Goal: Find specific page/section: Find specific page/section

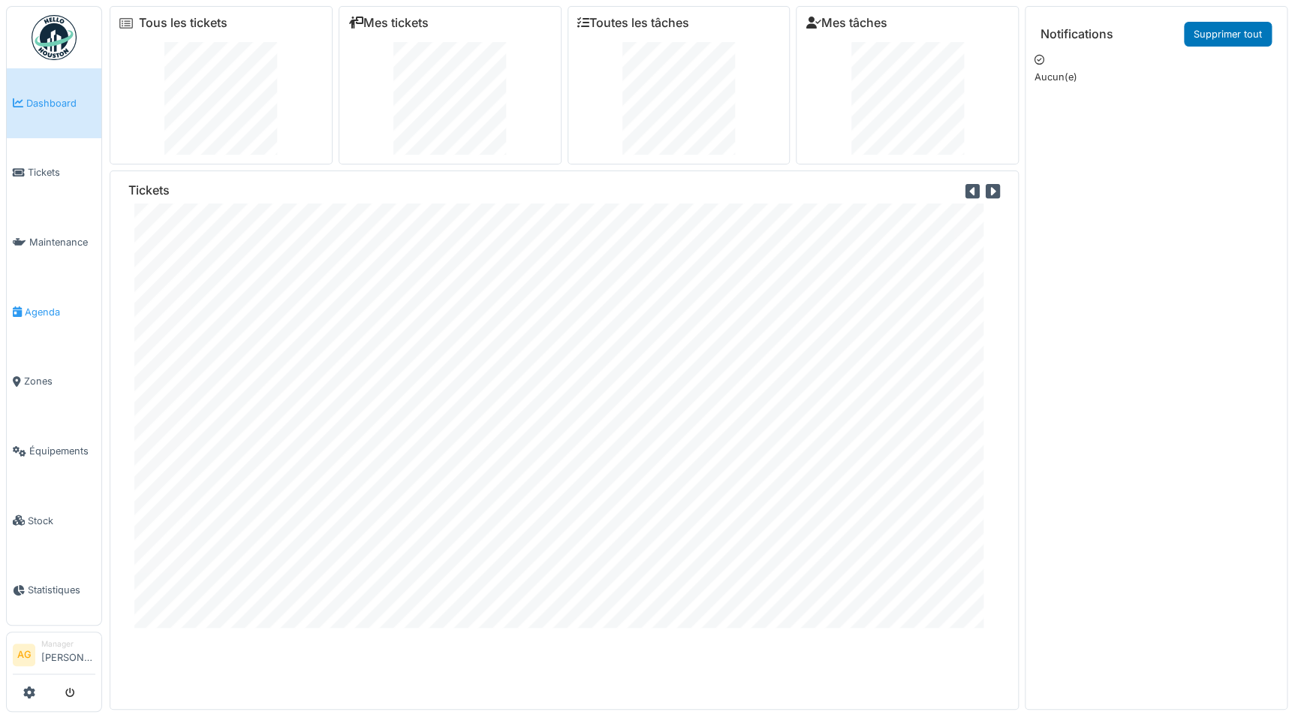
click at [53, 309] on span "Agenda" at bounding box center [60, 312] width 71 height 14
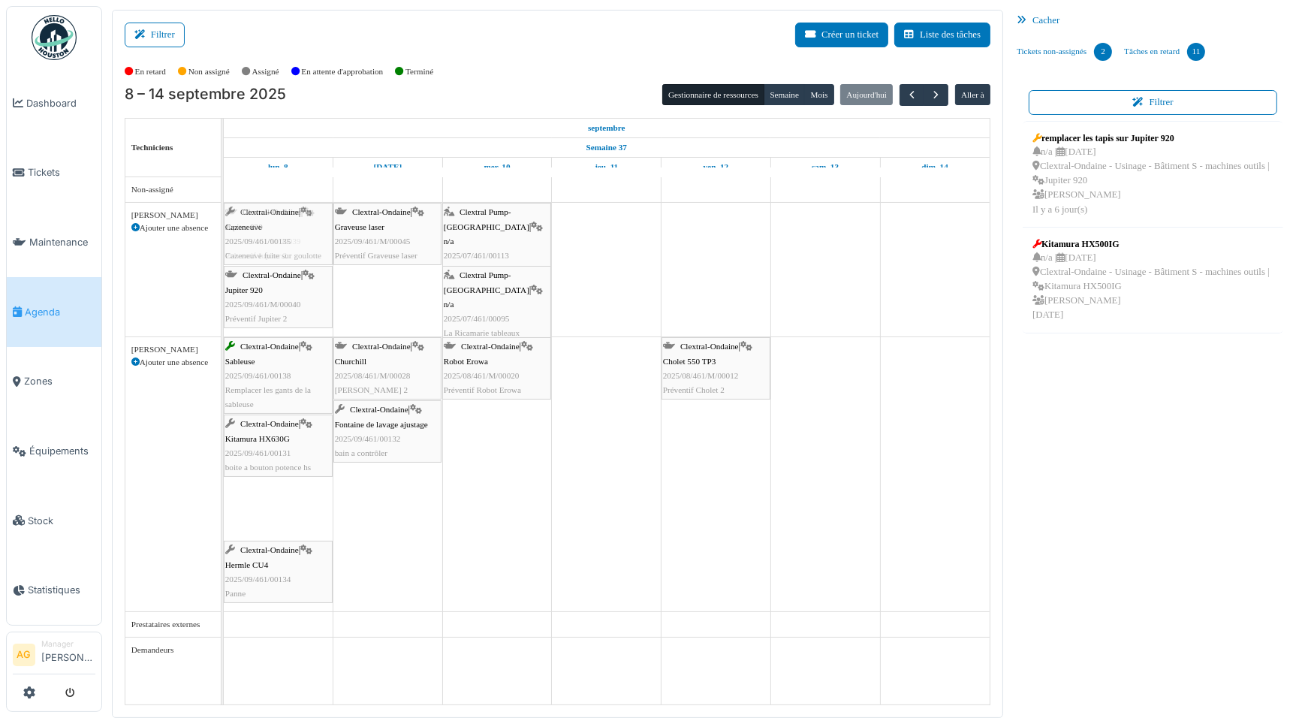
drag, startPoint x: 273, startPoint y: 502, endPoint x: 291, endPoint y: 285, distance: 217.8
click at [291, 285] on tbody "Clextral-Ondaine | Jupiter 830 2025/09/461/M/00039 Préventif Jupiter 2 Clextral…" at bounding box center [607, 419] width 766 height 485
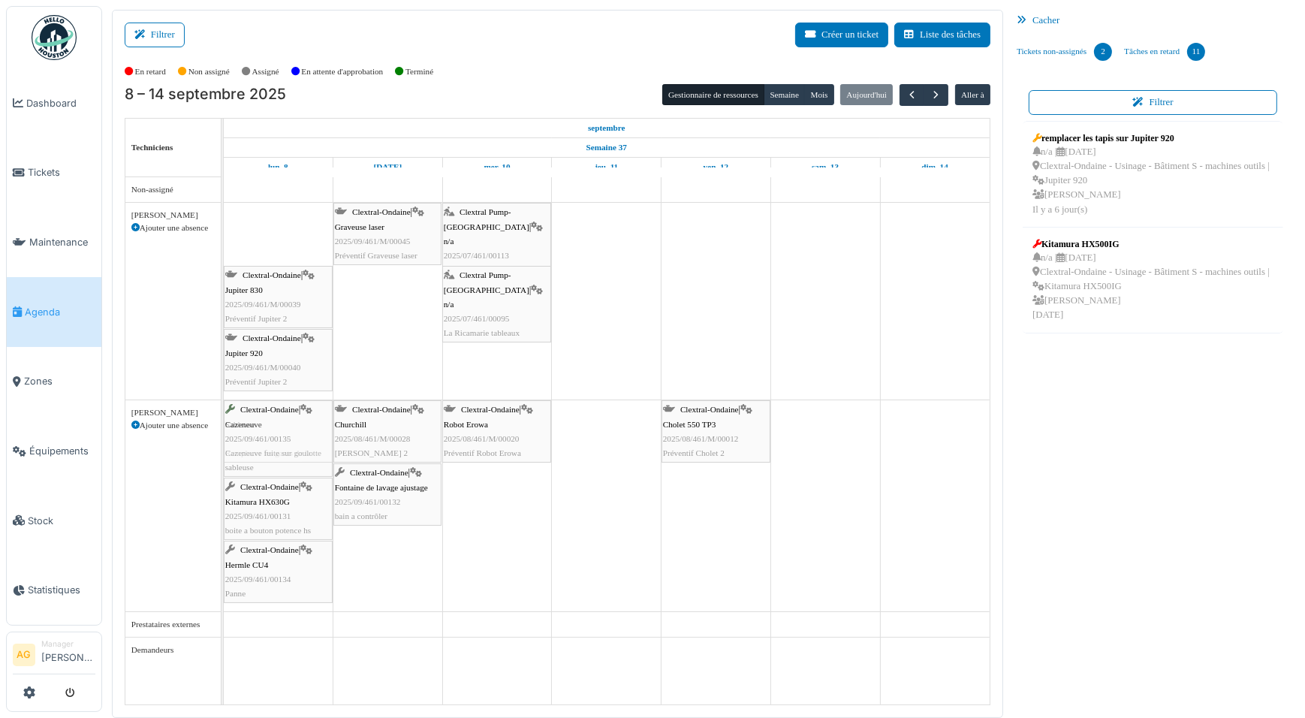
drag, startPoint x: 288, startPoint y: 233, endPoint x: 247, endPoint y: 423, distance: 194.4
click at [247, 423] on tbody "Clextral-Ondaine | Cazeneuve 2025/09/461/00135 Cazeneuve fuite sur goulotte Cle…" at bounding box center [607, 419] width 766 height 485
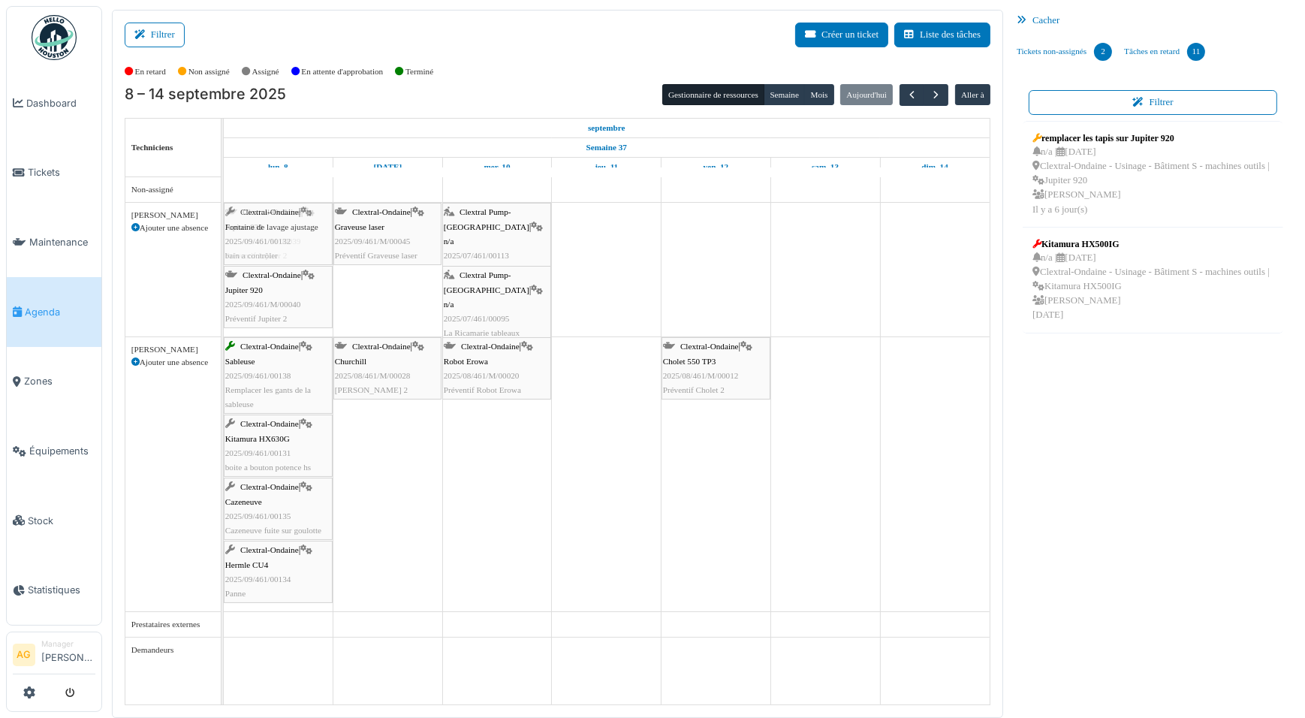
drag, startPoint x: 369, startPoint y: 422, endPoint x: 285, endPoint y: 252, distance: 190.4
click at [285, 252] on tbody "Clextral-Ondaine | Jupiter 830 2025/09/461/M/00039 Préventif Jupiter 2 Clextral…" at bounding box center [607, 419] width 766 height 485
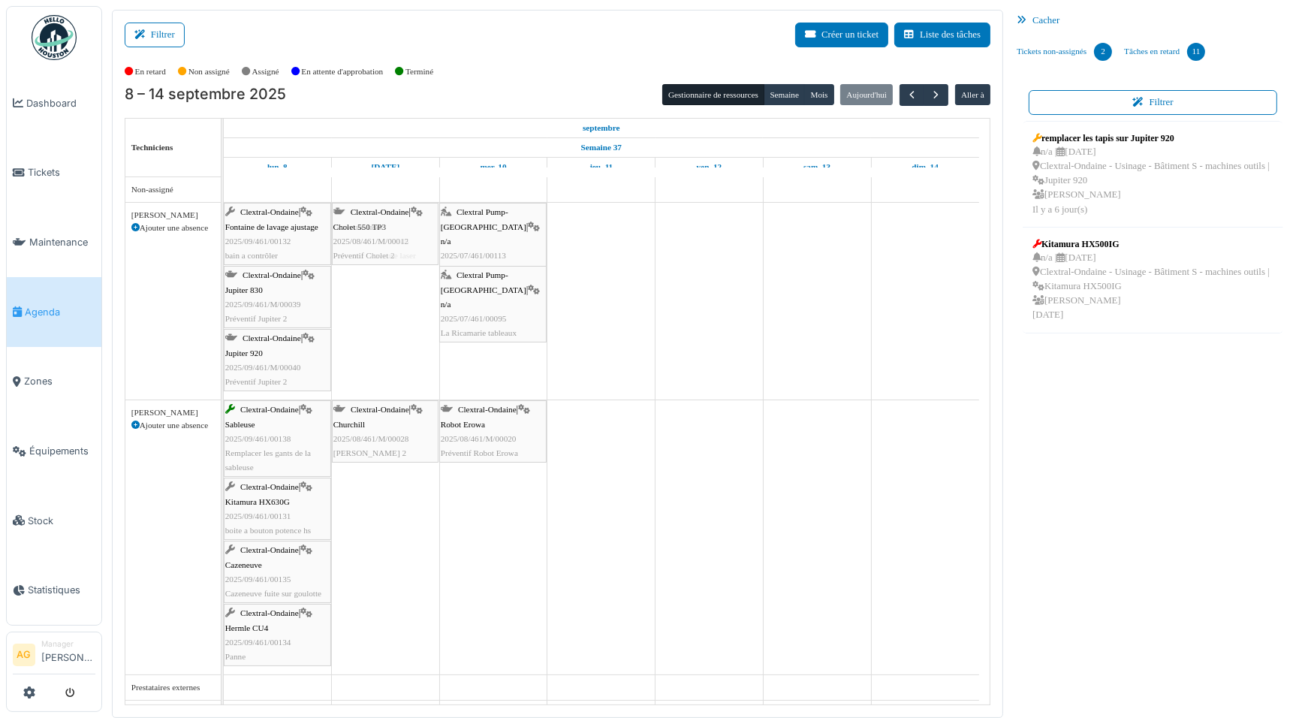
drag, startPoint x: 690, startPoint y: 435, endPoint x: 377, endPoint y: 311, distance: 336.7
click at [377, 311] on div "Clextral-Ondaine | Fontaine de lavage ajustage 2025/09/461/00132 bain a contrôl…" at bounding box center [607, 451] width 766 height 548
